Goal: Information Seeking & Learning: Learn about a topic

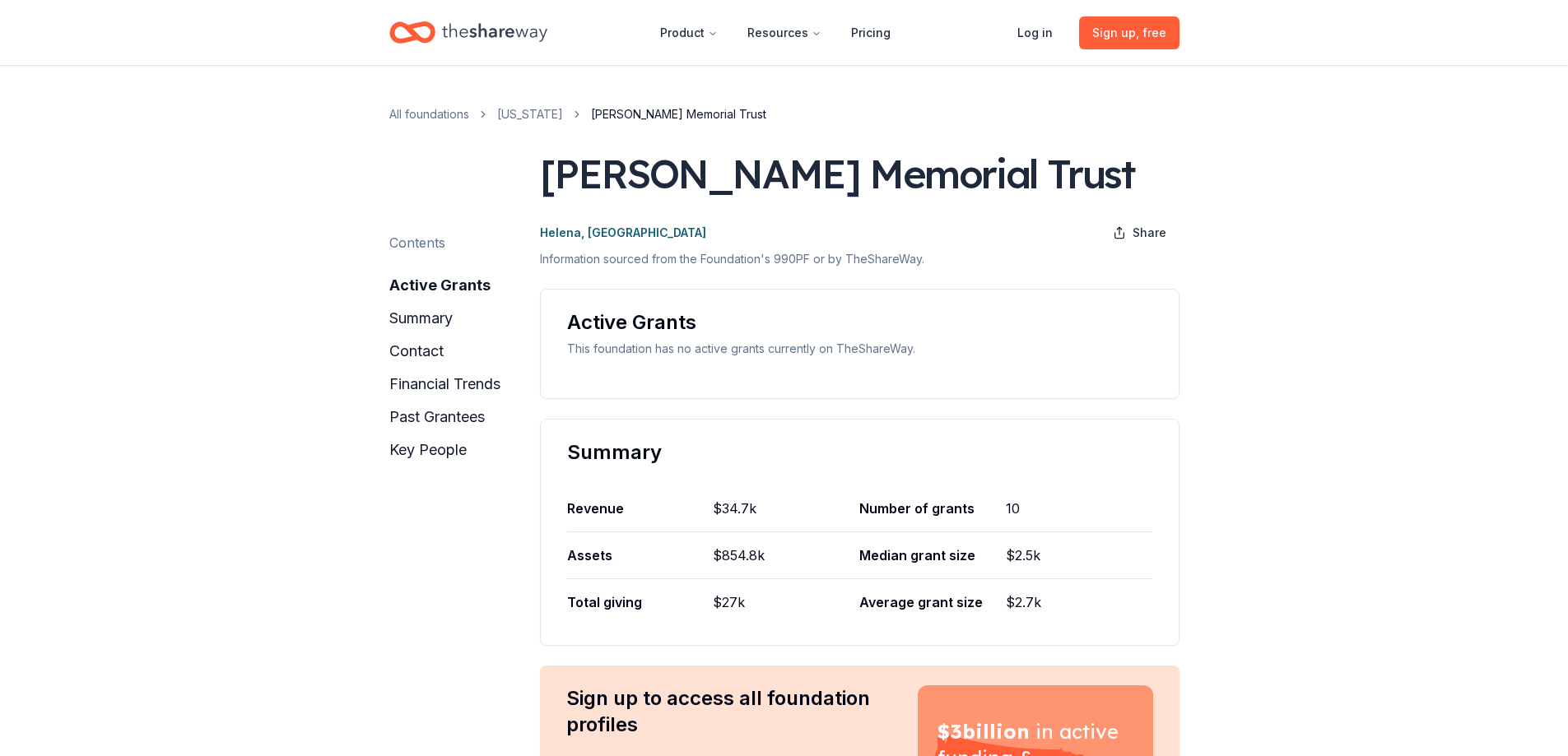
scroll to position [494, 0]
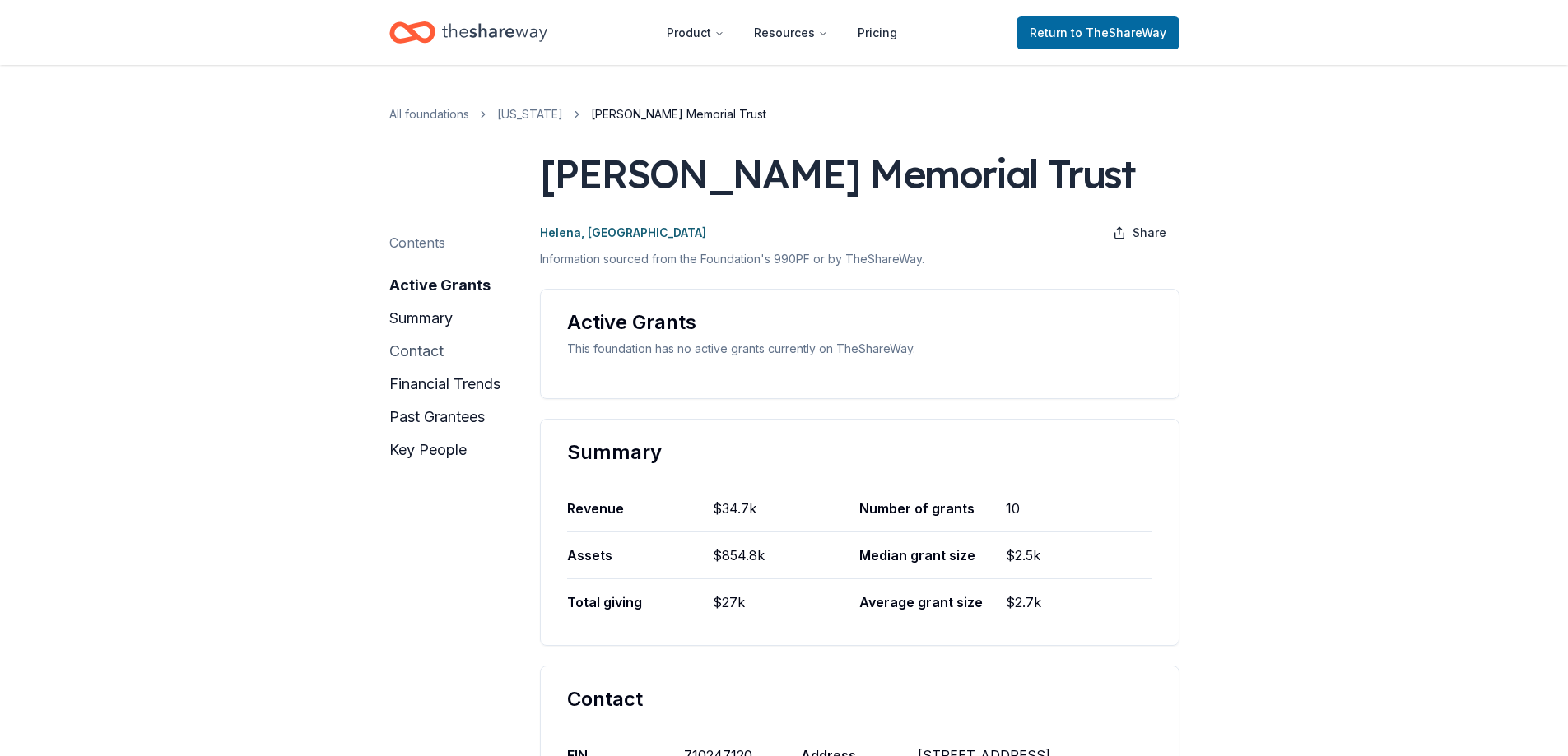
click at [412, 348] on button "contact" at bounding box center [416, 352] width 54 height 27
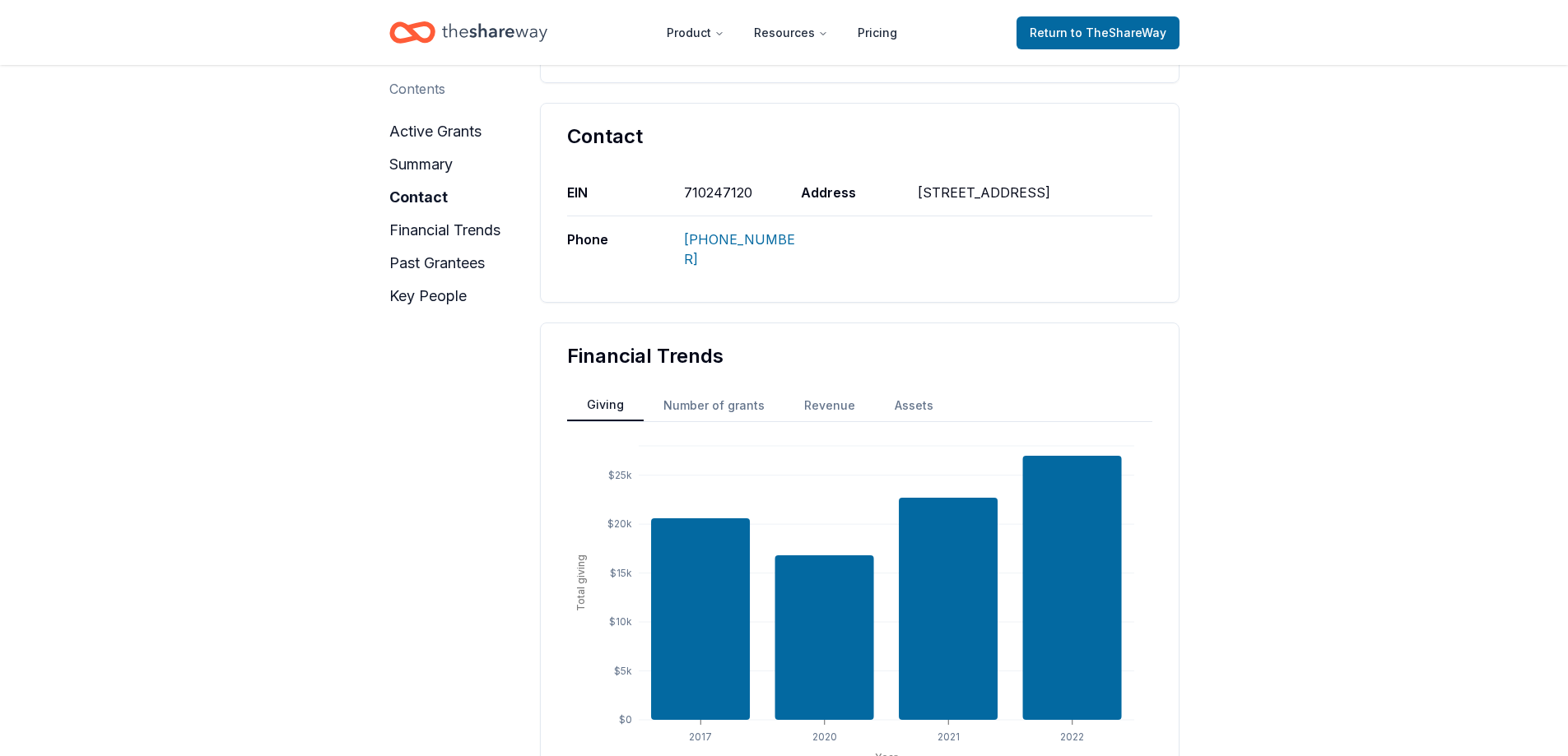
scroll to position [583, 0]
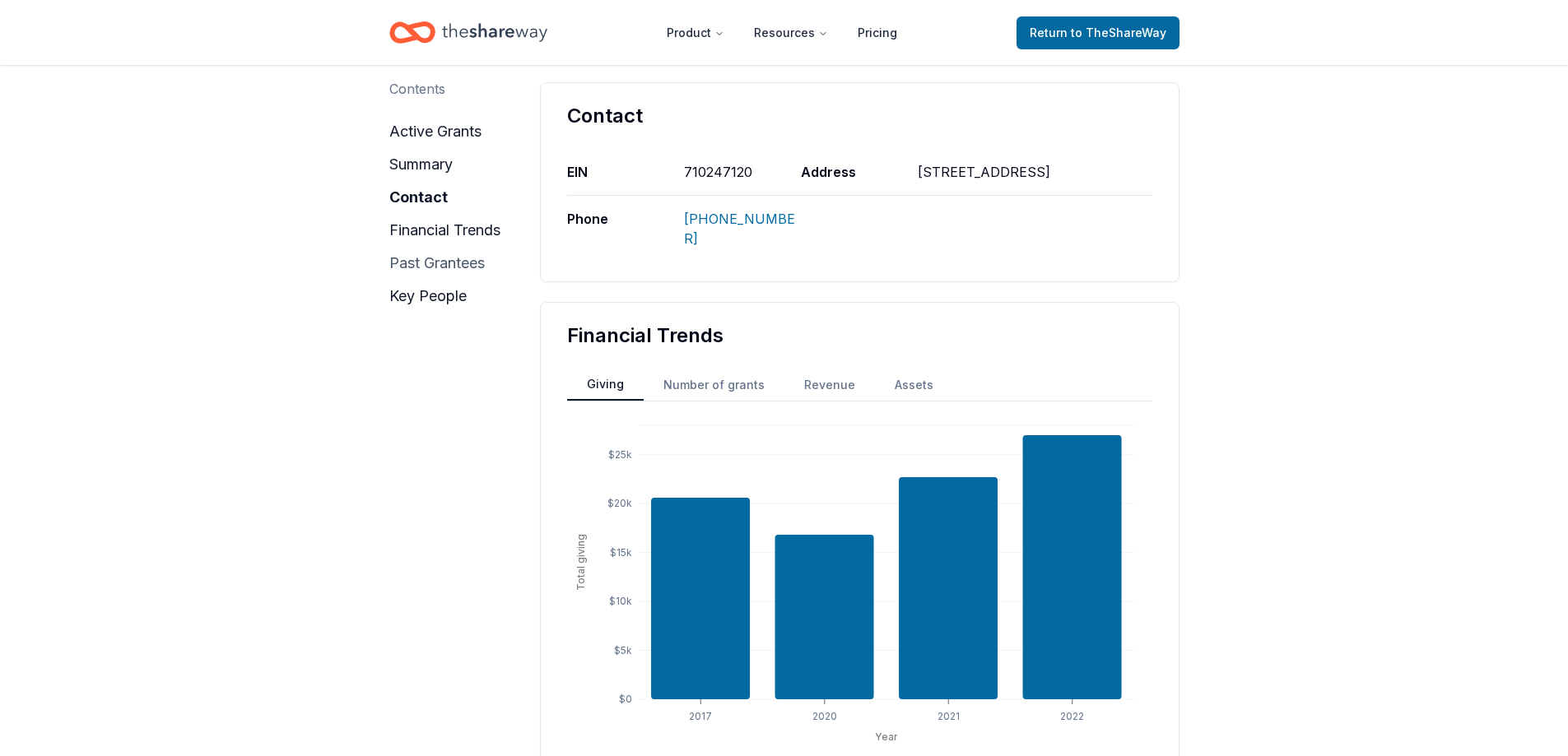
click at [415, 267] on button "past grantees" at bounding box center [437, 264] width 96 height 27
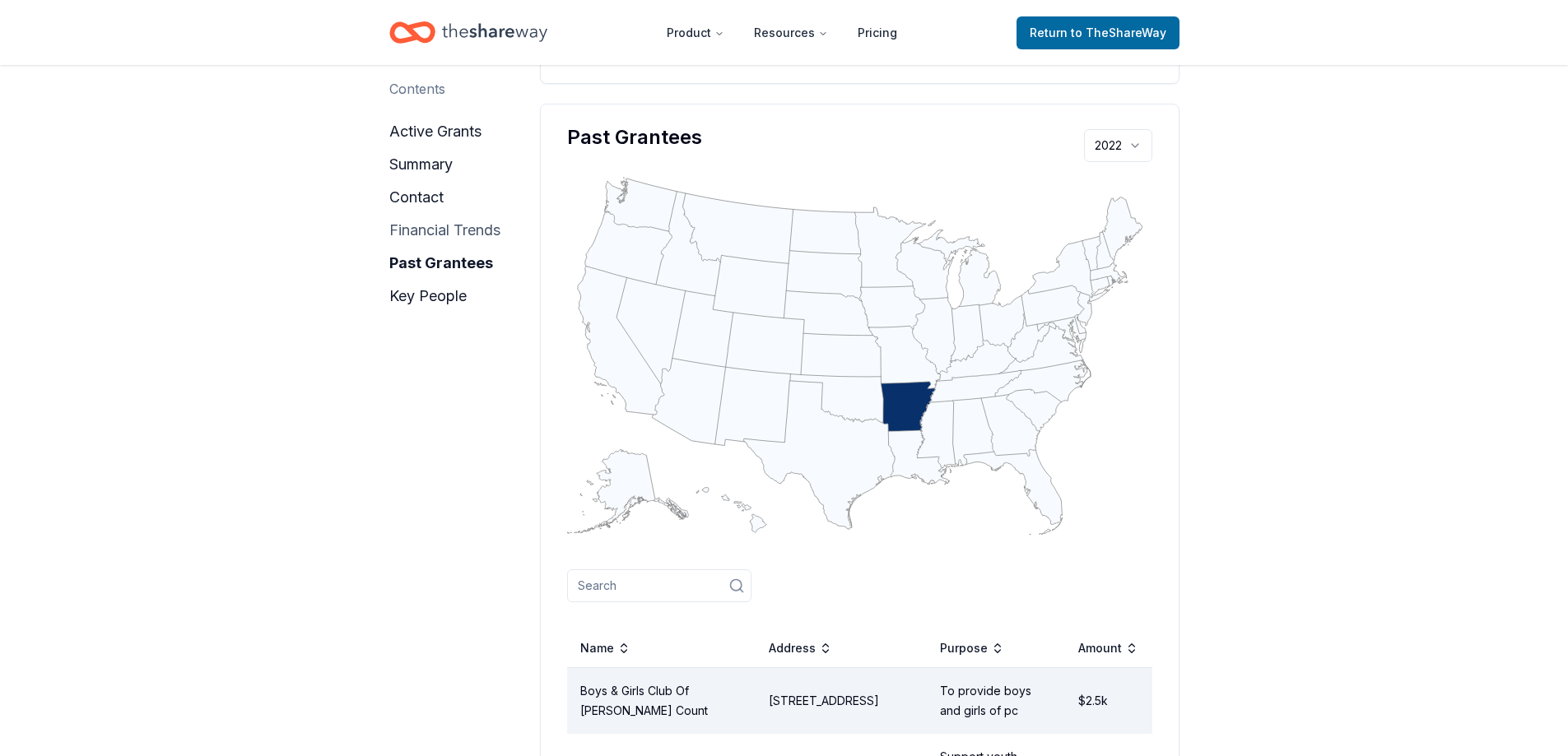
click at [415, 234] on button "financial trends" at bounding box center [445, 230] width 111 height 27
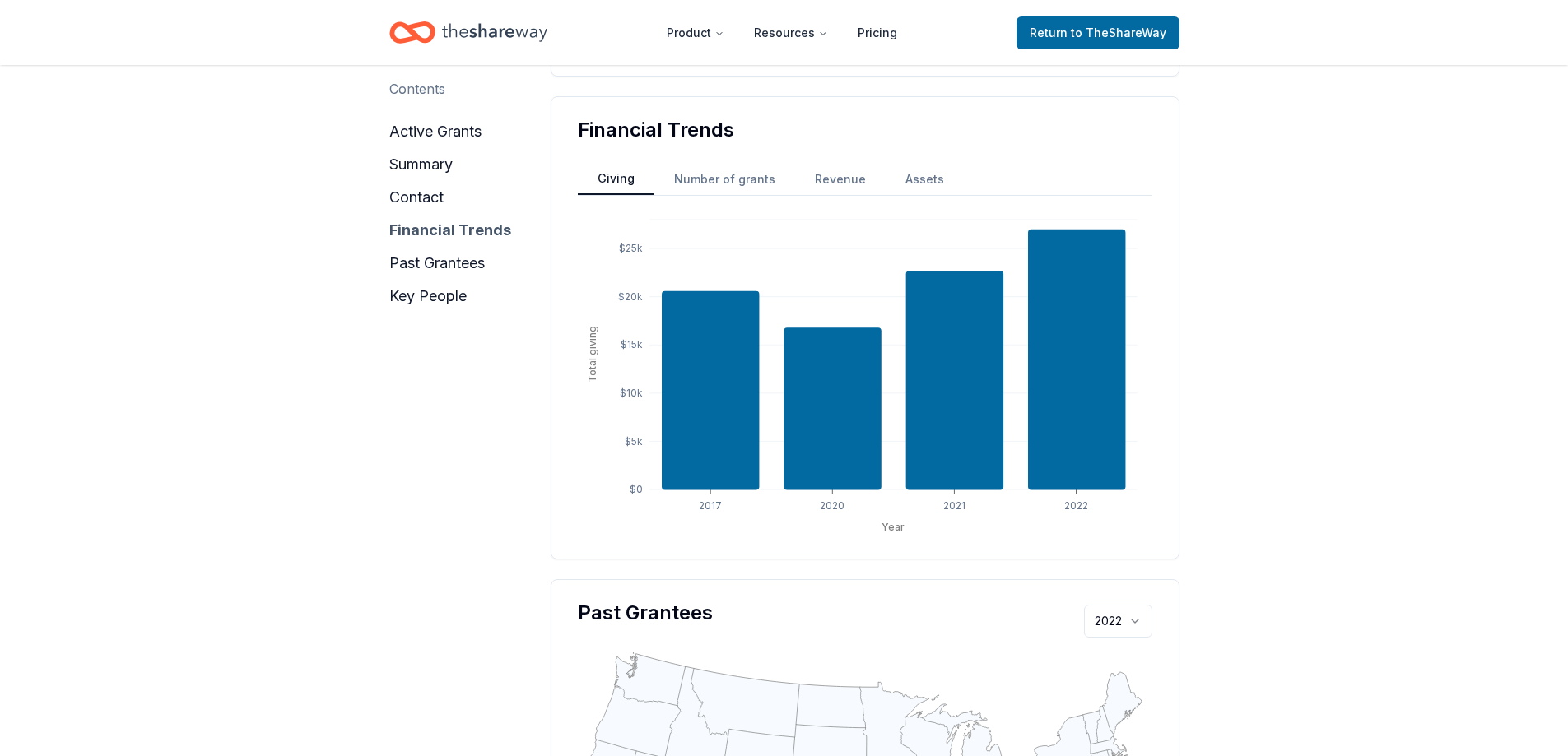
scroll to position [783, 0]
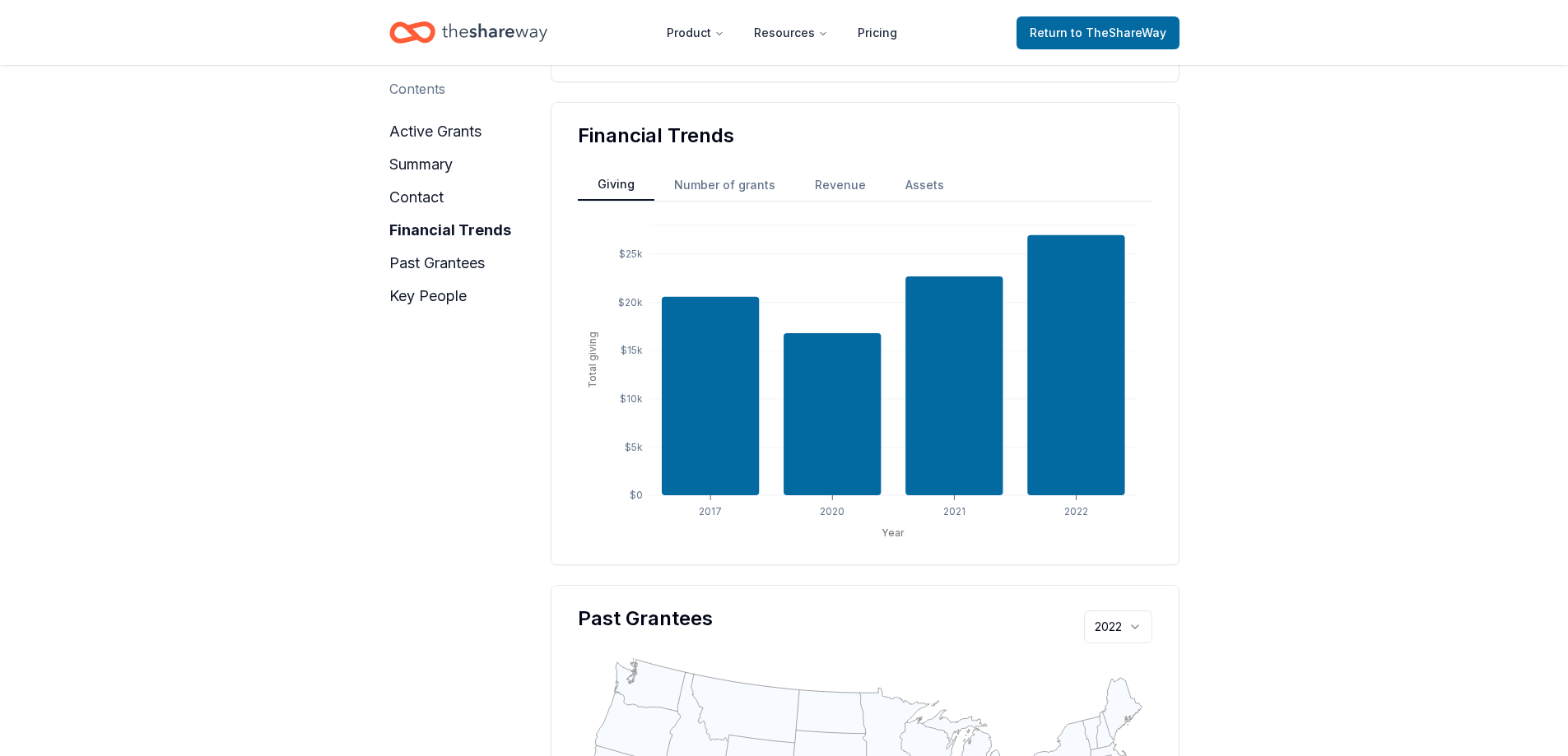
click at [694, 170] on button "Number of grants" at bounding box center [724, 185] width 141 height 30
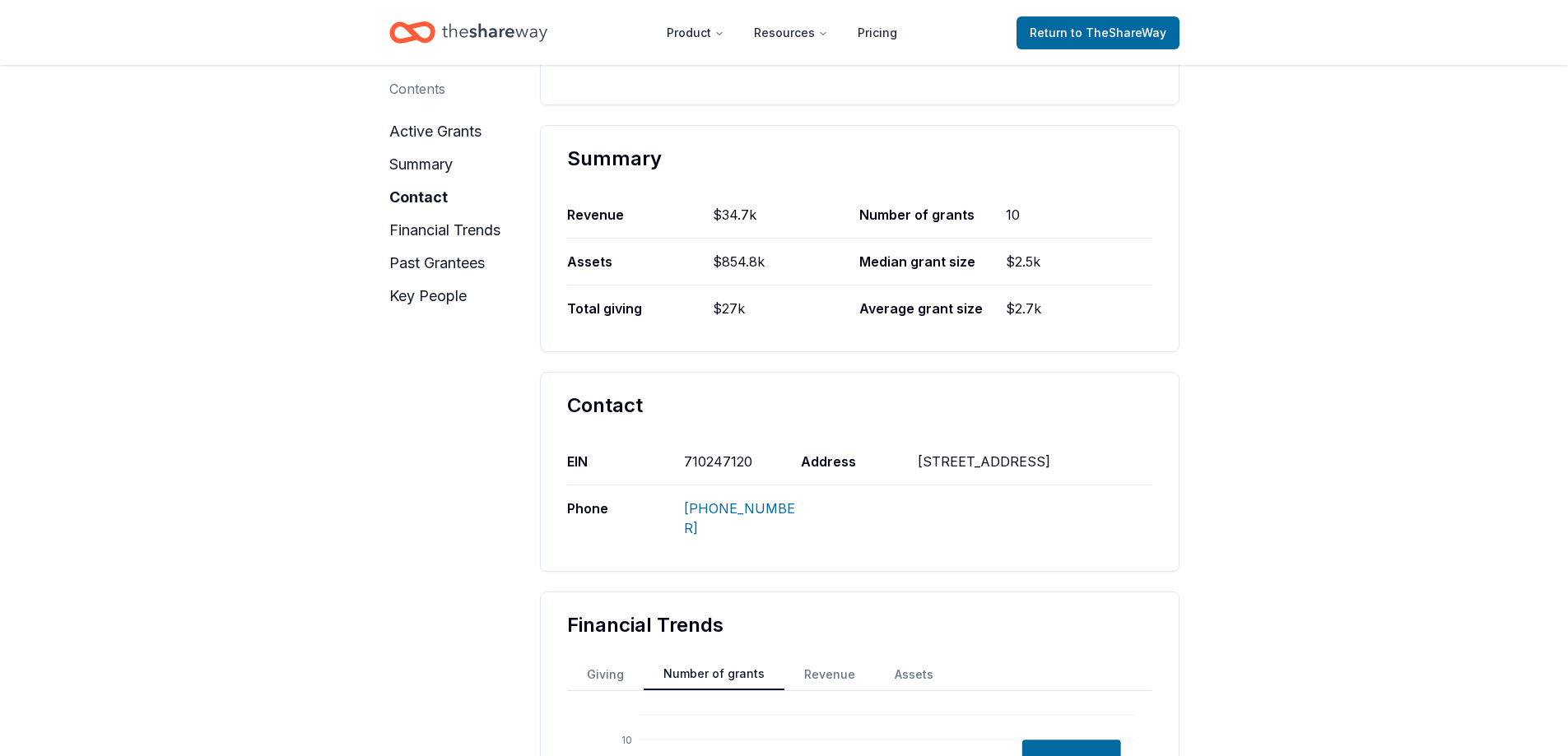
scroll to position [0, 0]
